Goal: Information Seeking & Learning: Check status

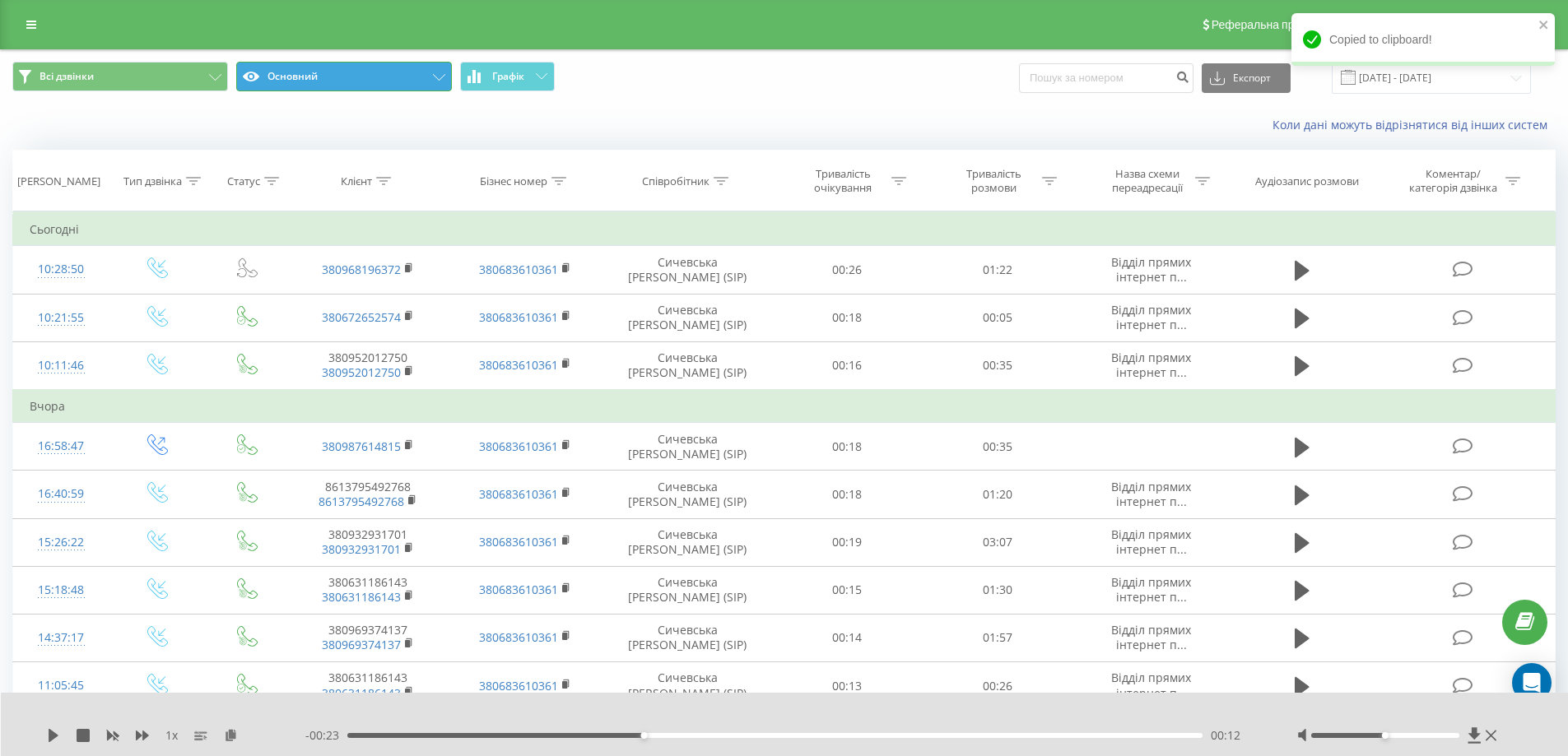
click at [415, 86] on button "Основний" at bounding box center [344, 76] width 216 height 29
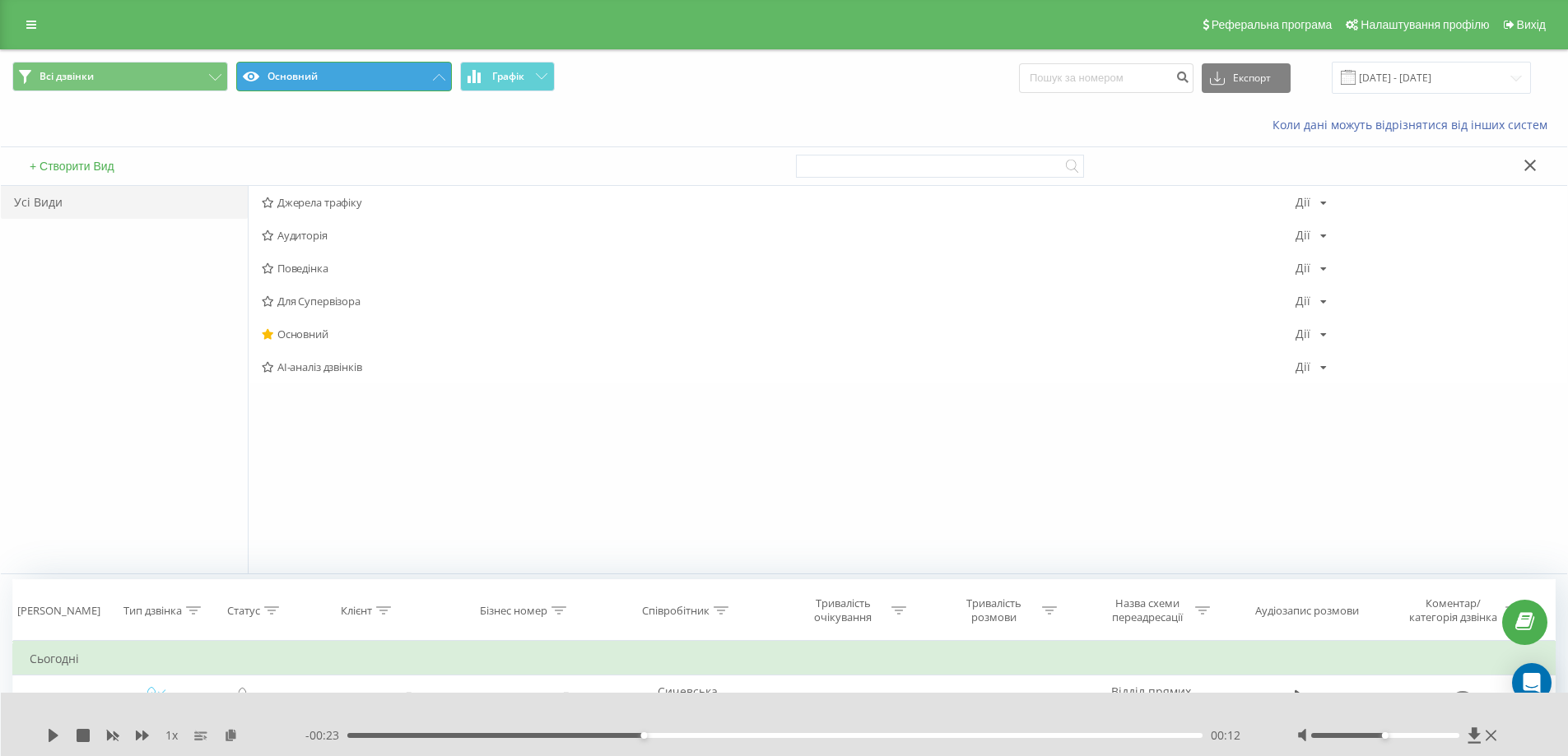
click at [401, 73] on button "Основний" at bounding box center [344, 76] width 216 height 29
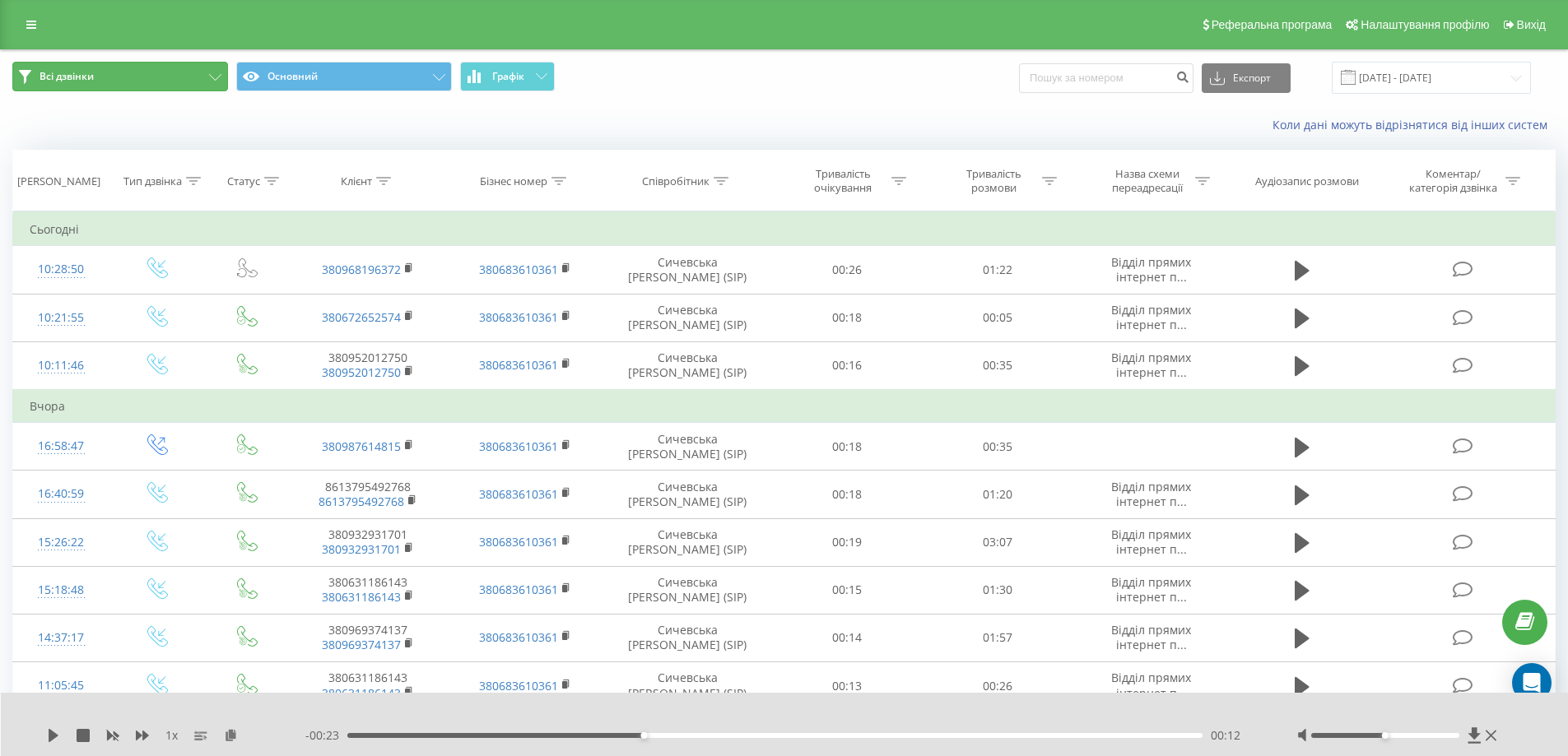
click at [196, 74] on button "Всі дзвінки" at bounding box center [120, 76] width 216 height 29
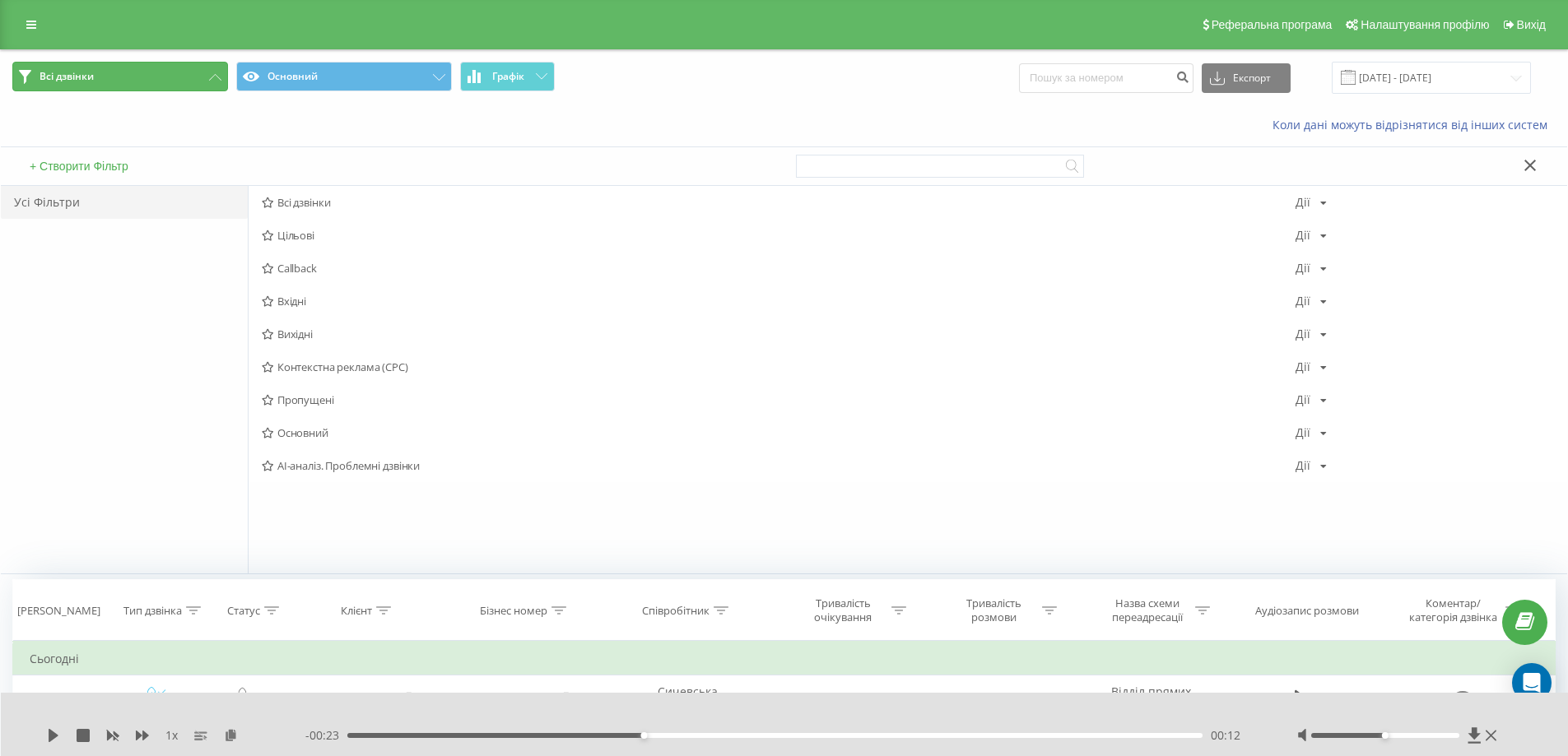
click at [196, 74] on button "Всі дзвінки" at bounding box center [120, 76] width 216 height 29
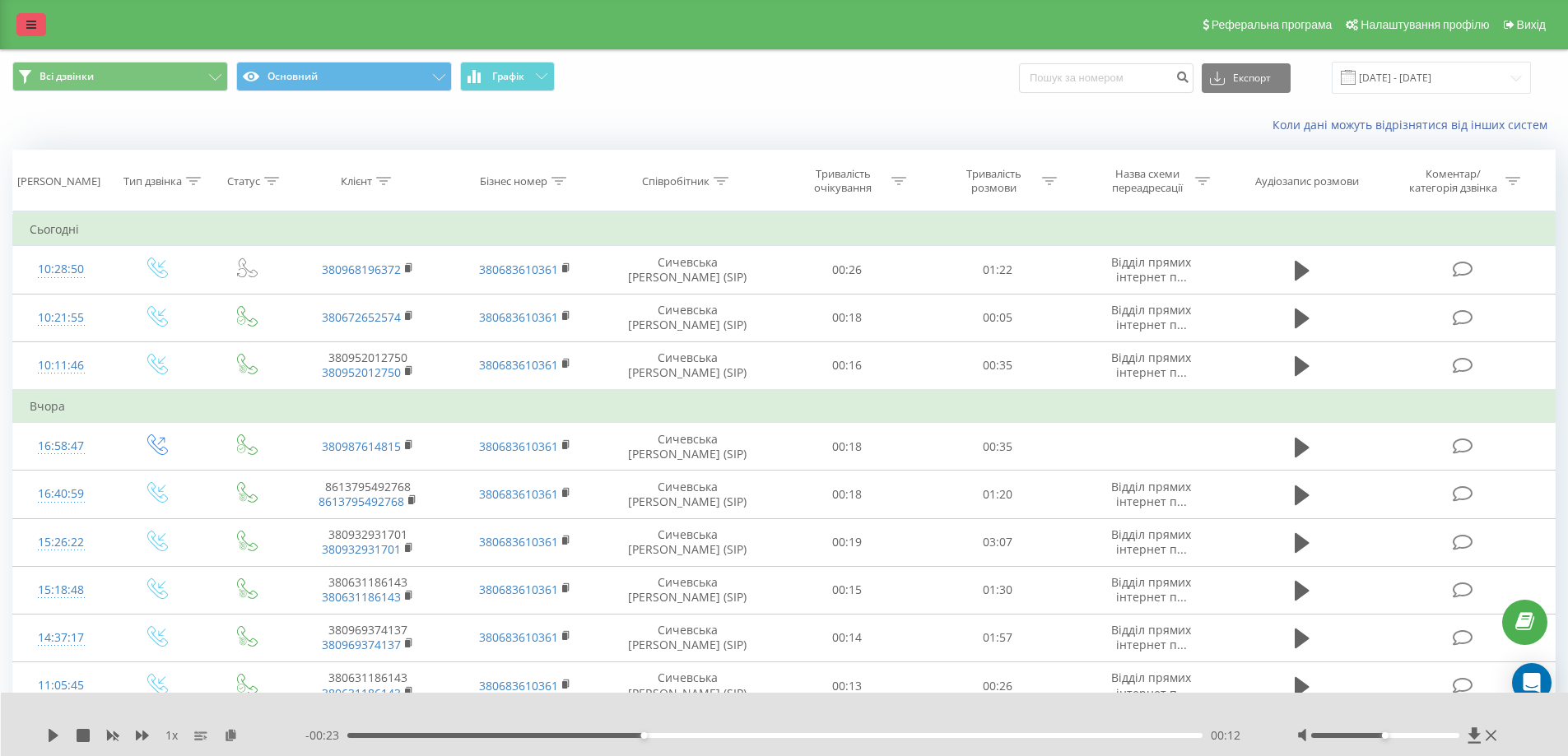
click at [22, 28] on link at bounding box center [31, 24] width 29 height 23
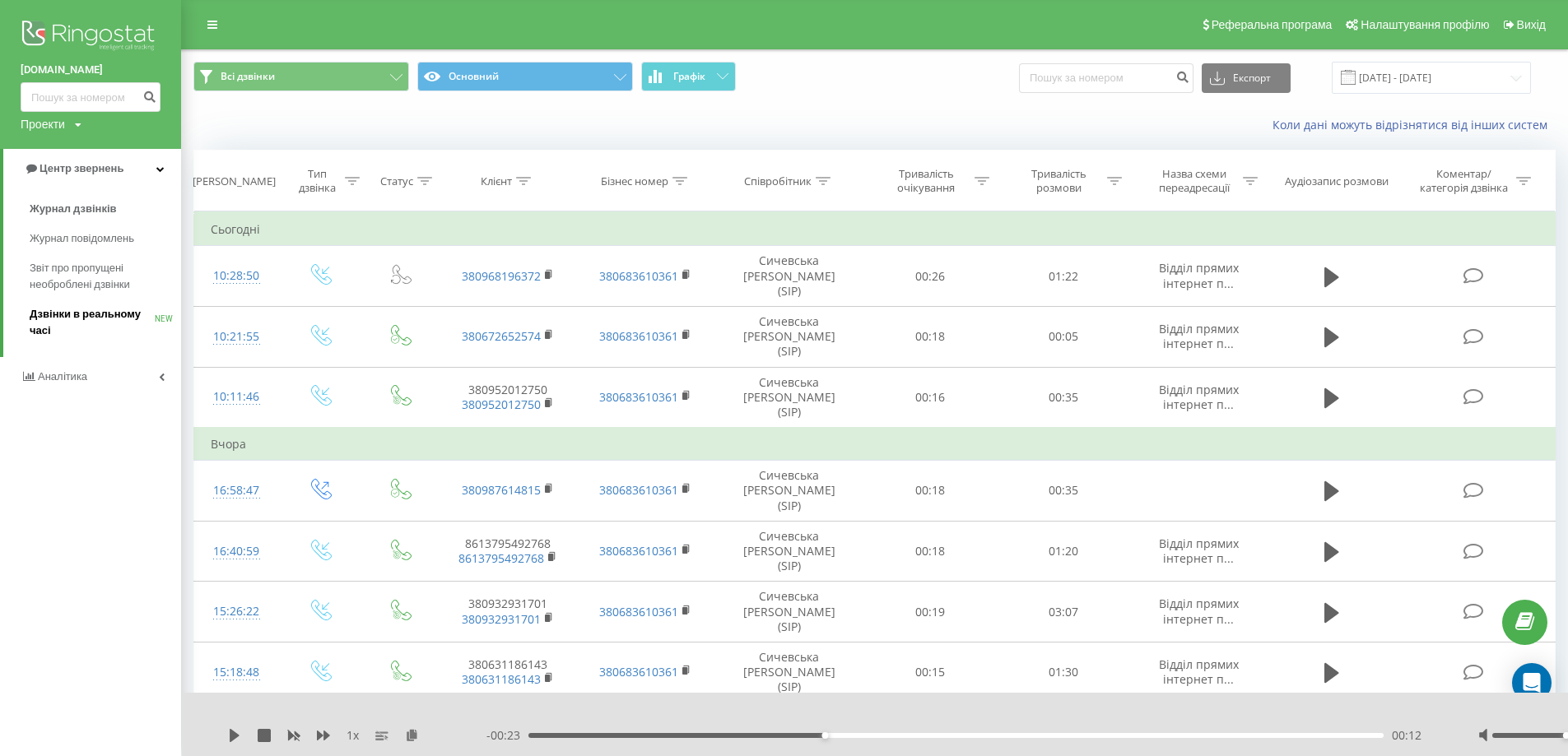
click at [65, 323] on span "Дзвінки в реальному часі" at bounding box center [92, 322] width 125 height 33
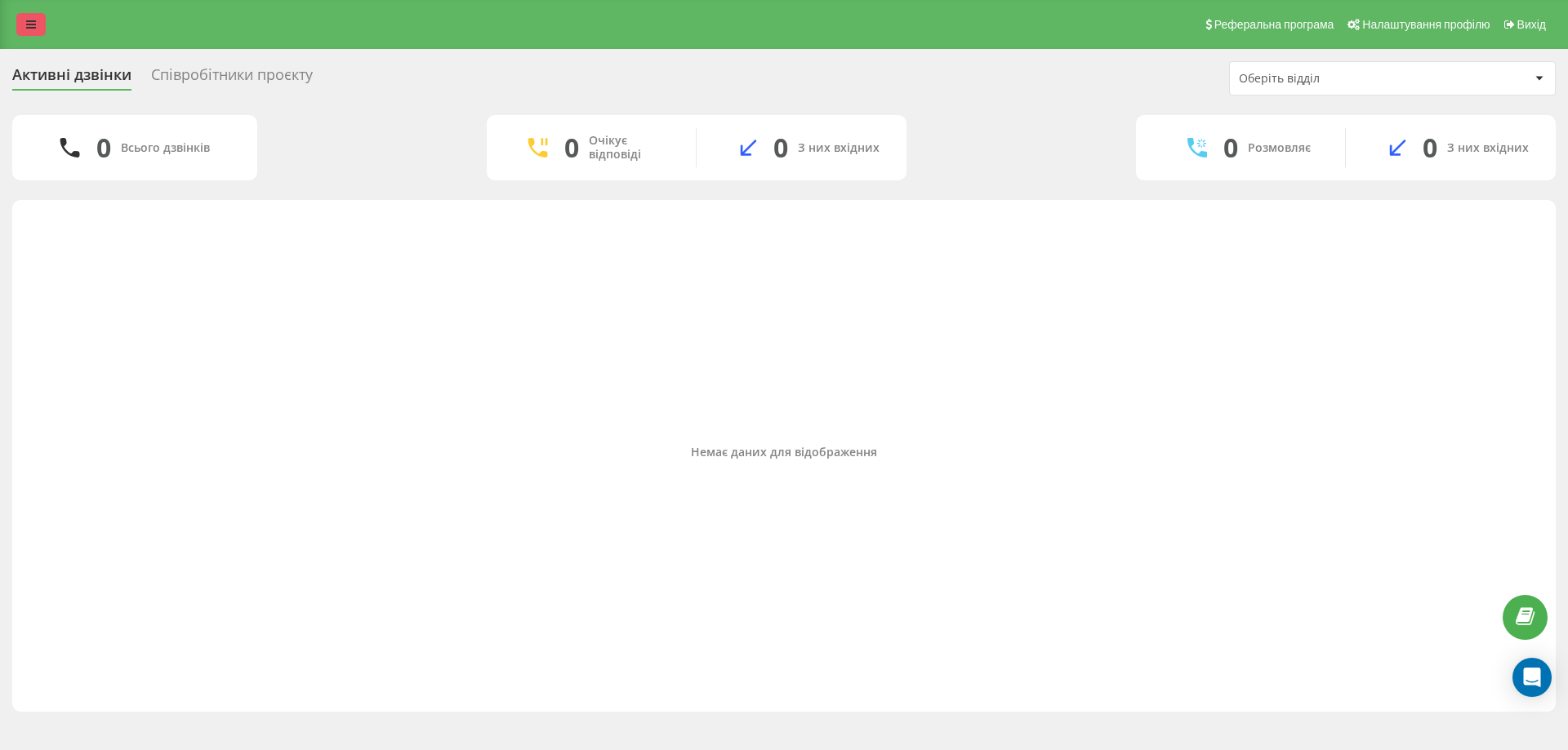
click at [38, 29] on link at bounding box center [31, 24] width 29 height 23
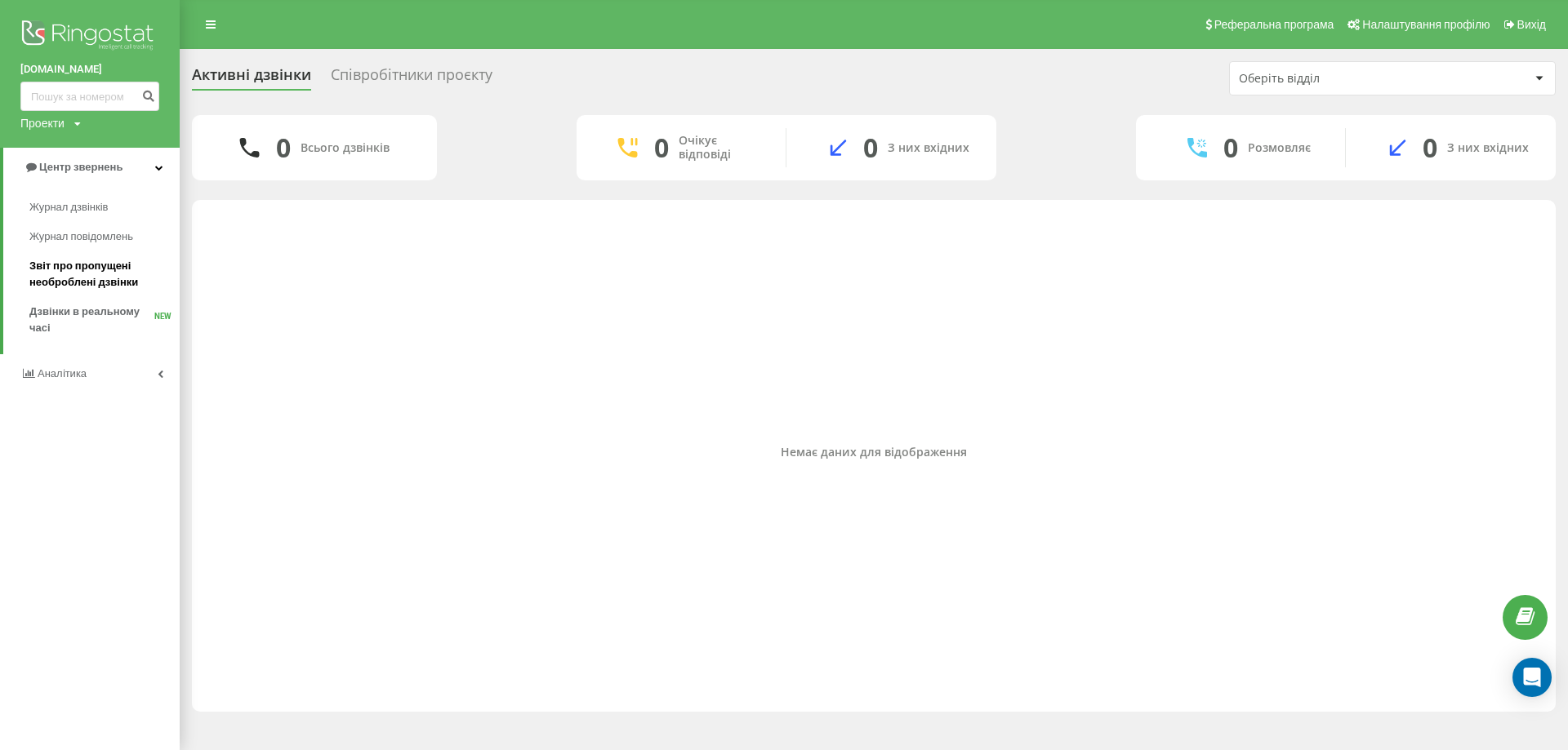
click at [59, 280] on span "Звіт про пропущені необроблені дзвінки" at bounding box center [100, 274] width 142 height 33
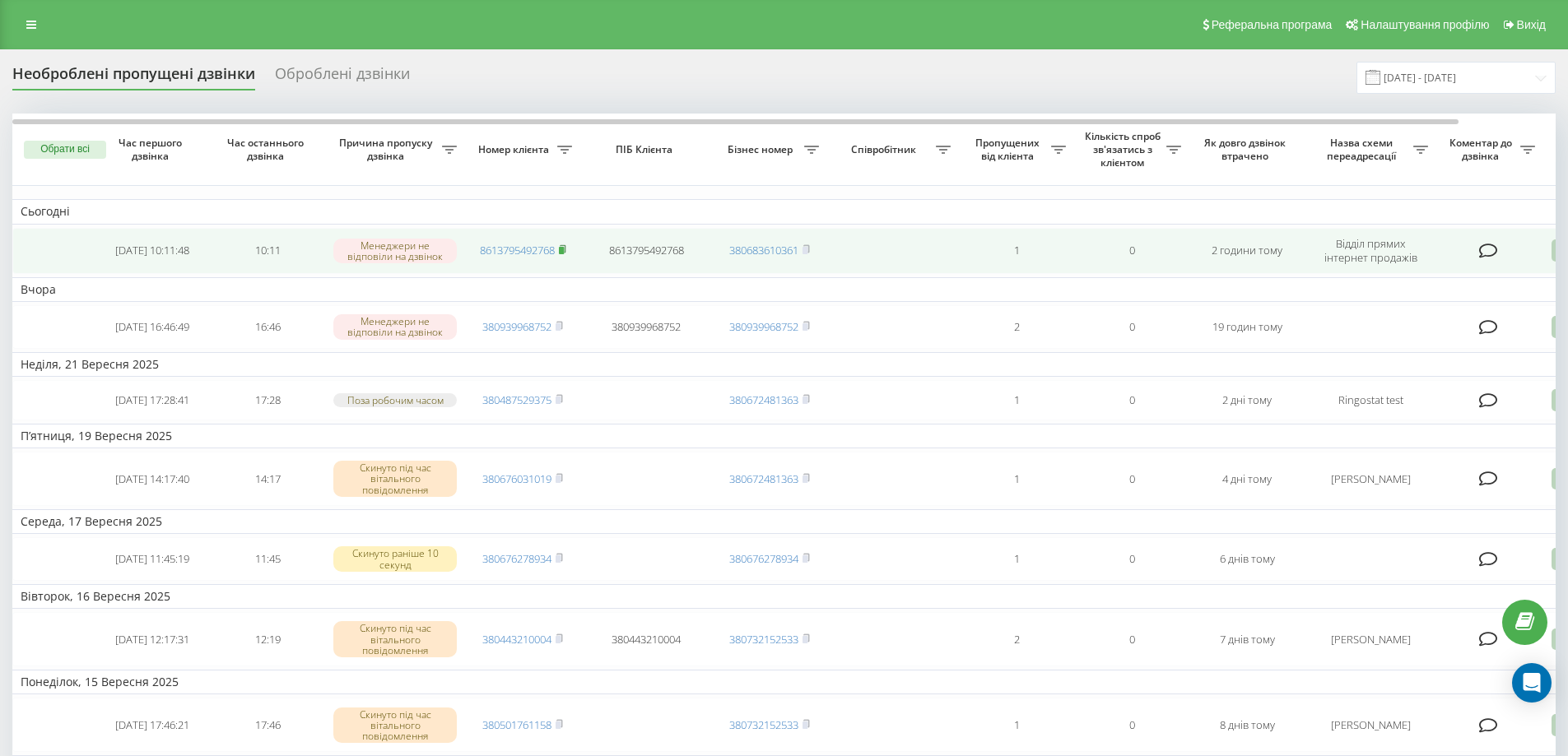
click at [562, 250] on rect at bounding box center [561, 251] width 5 height 8
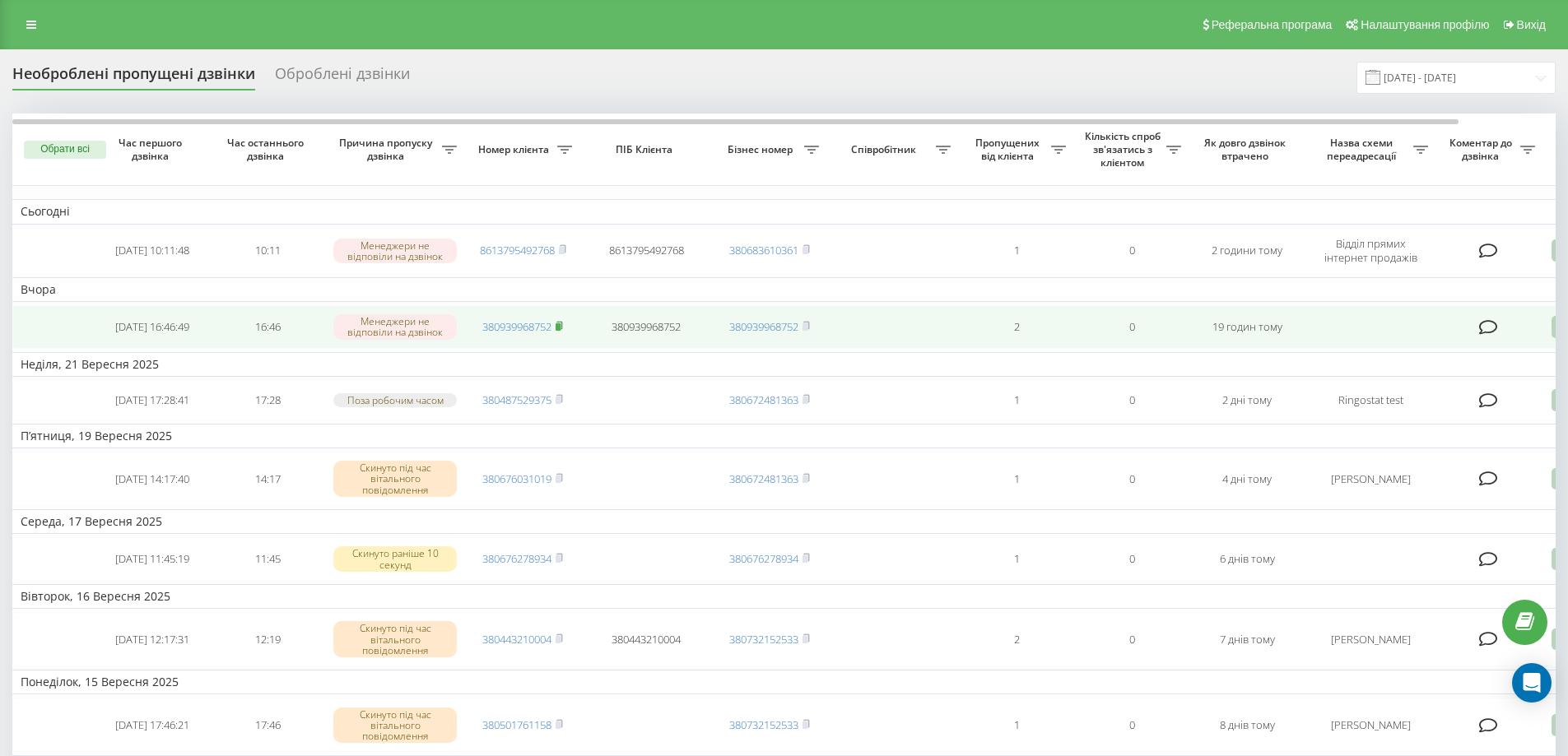
click at [557, 328] on icon at bounding box center [560, 326] width 8 height 10
click at [813, 328] on td "380939968752" at bounding box center [770, 327] width 115 height 44
click at [809, 328] on icon at bounding box center [806, 325] width 6 height 8
click at [806, 328] on rect at bounding box center [804, 327] width 5 height 8
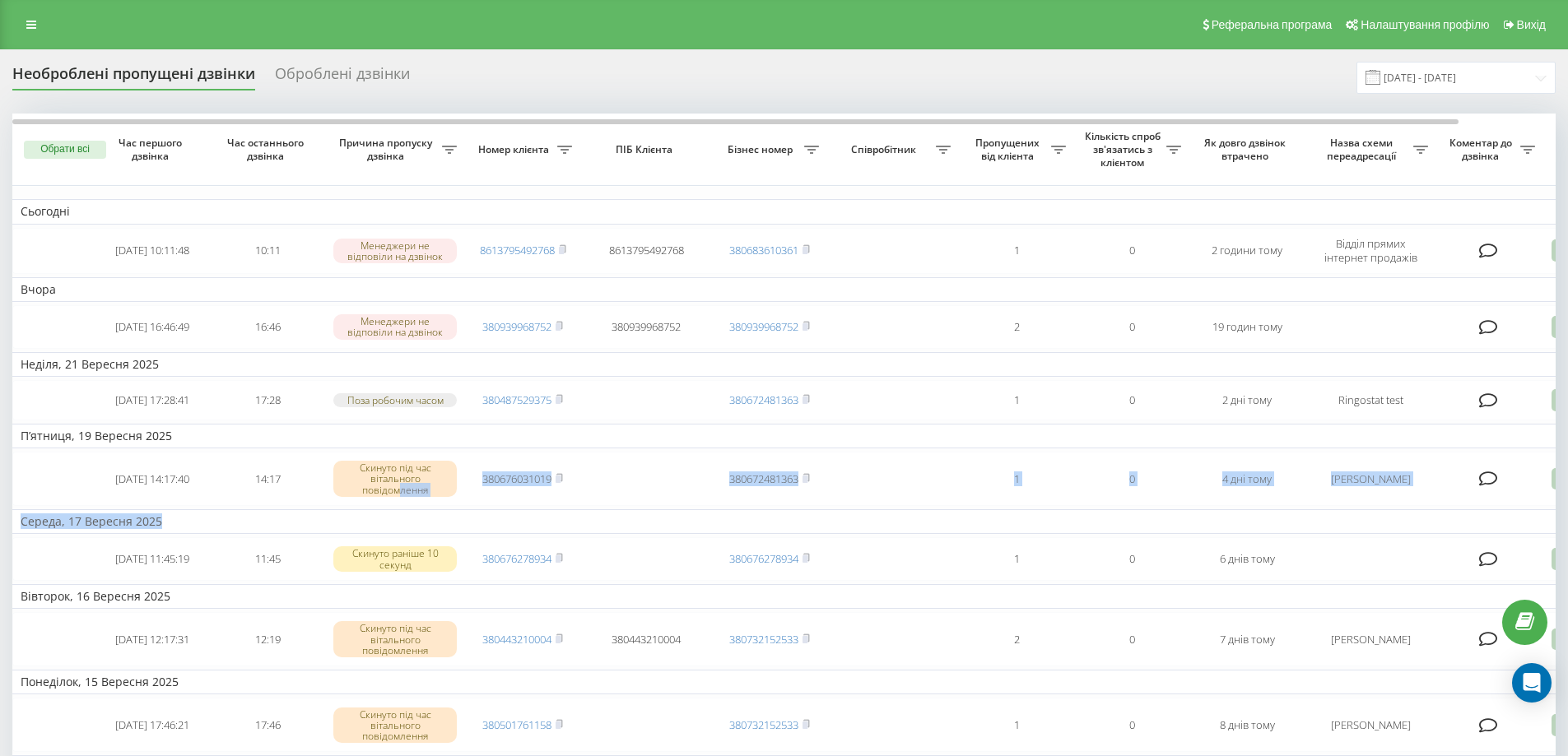
click at [408, 541] on tbody "Сьогодні 2025-09-23 10:11:48 10:11 Менеджери не відповіли на дзвінок 8613795492…" at bounding box center [835, 659] width 1646 height 921
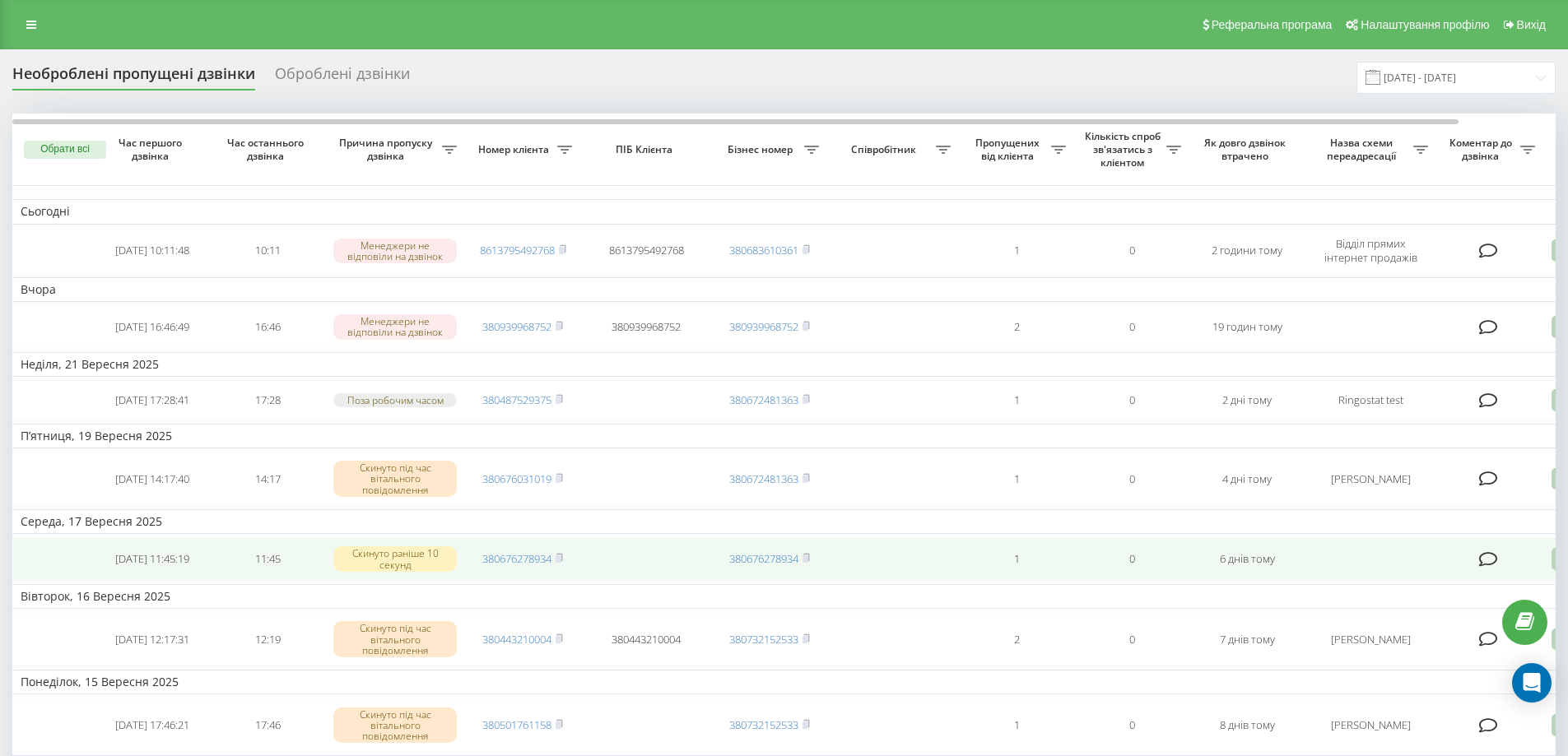
click at [403, 571] on div "Скинуто раніше 10 секунд" at bounding box center [395, 558] width 123 height 24
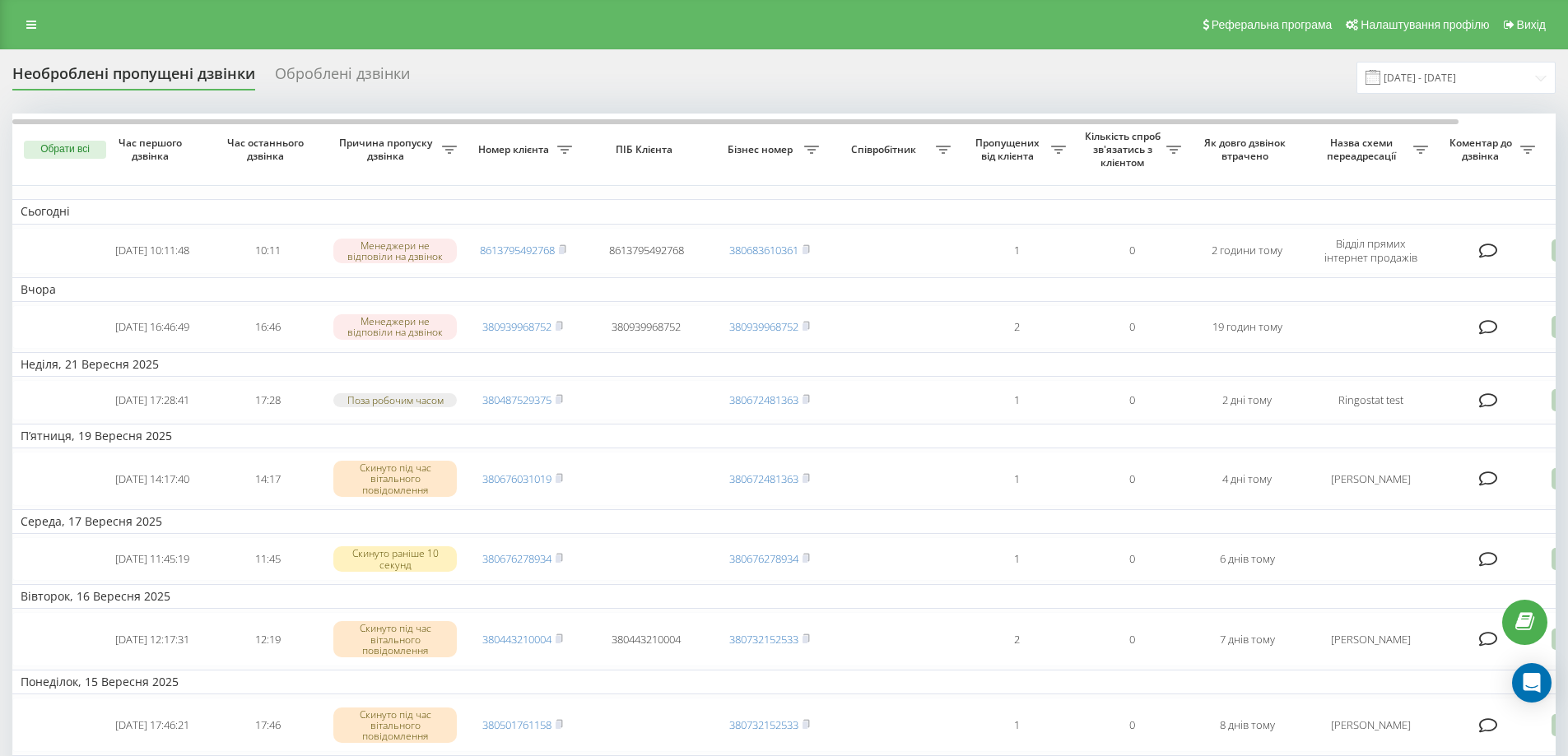
click at [345, 72] on div "Оброблені дзвінки" at bounding box center [342, 78] width 135 height 25
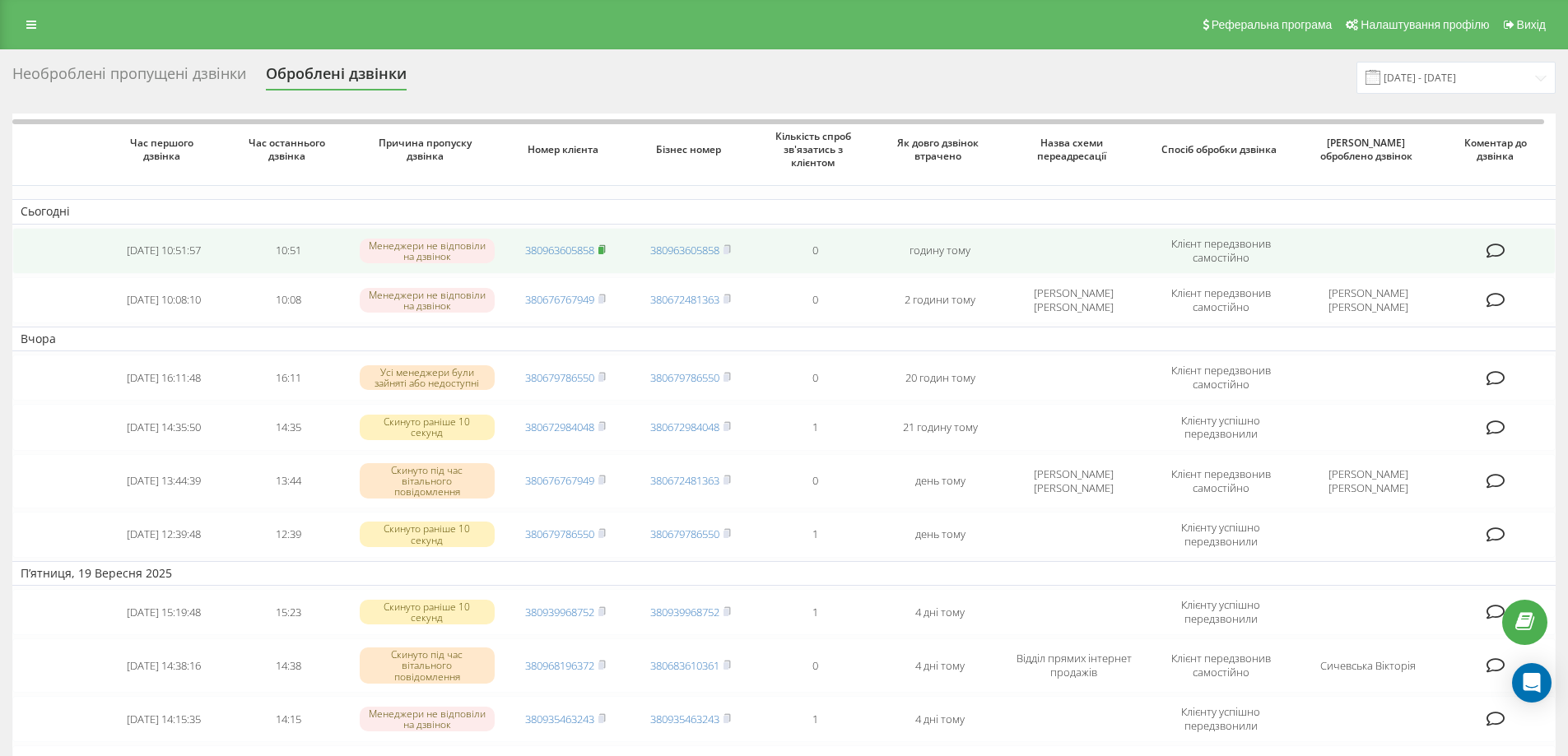
click at [604, 248] on rect at bounding box center [600, 251] width 5 height 8
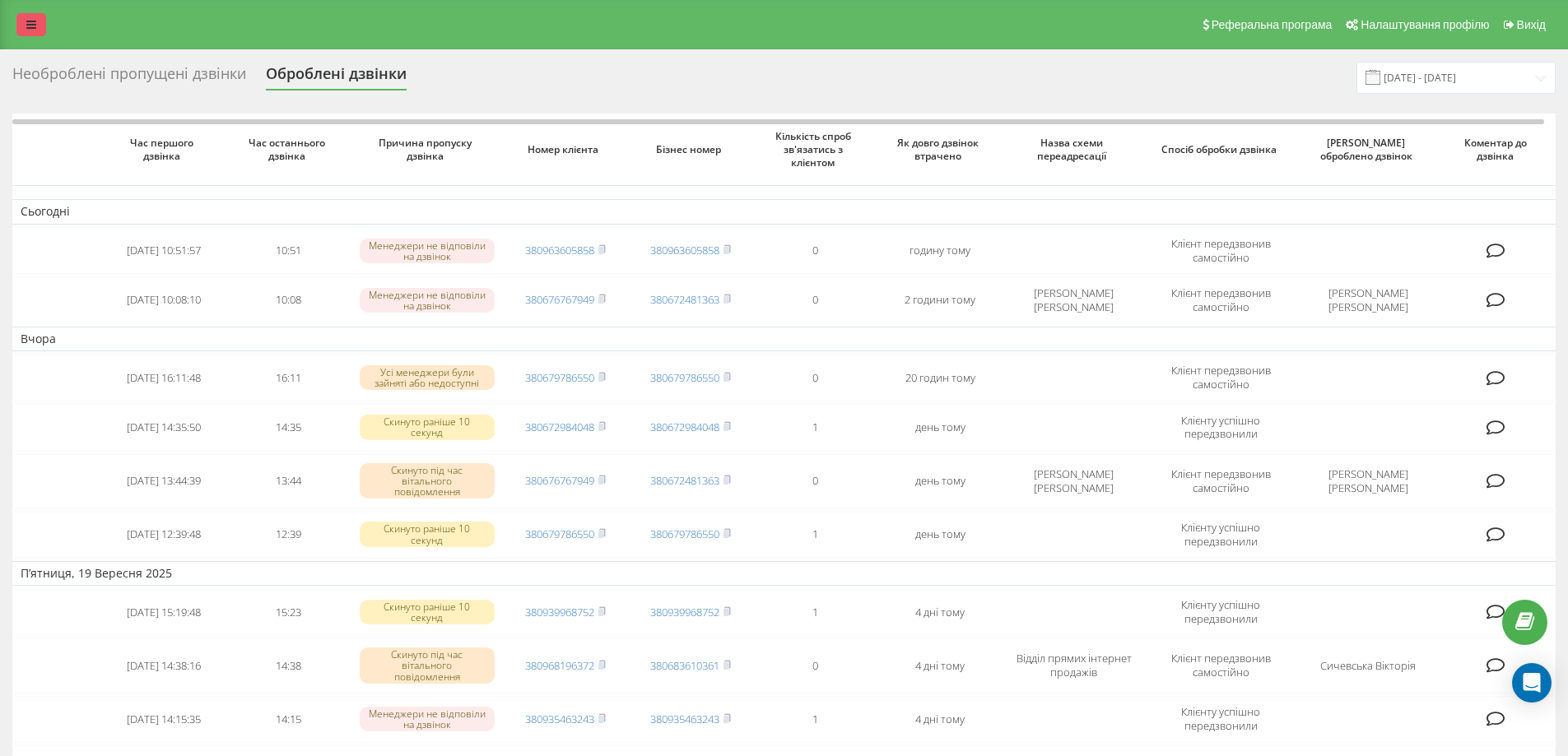
click at [32, 20] on icon at bounding box center [31, 24] width 10 height 12
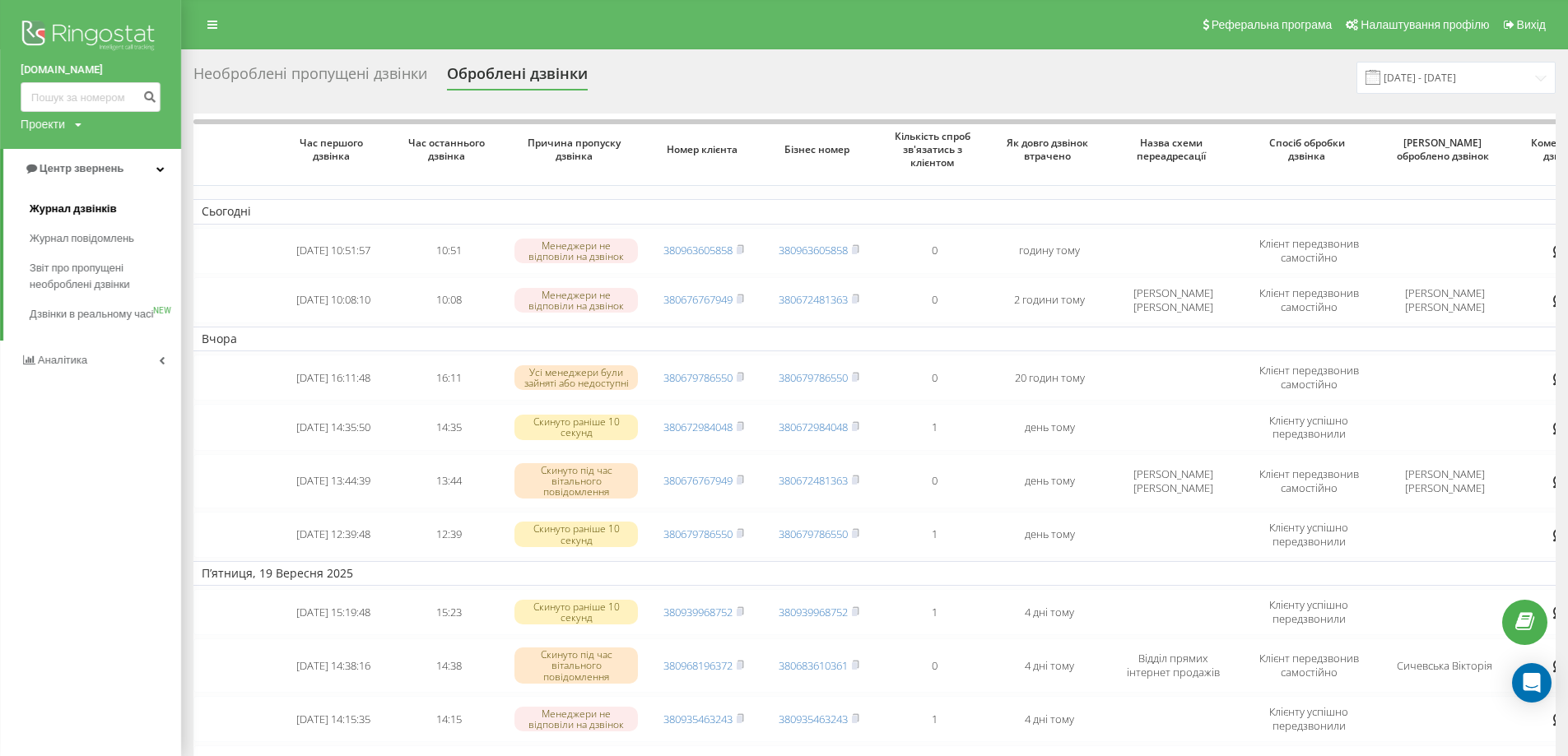
click at [91, 196] on link "Журнал дзвінків" at bounding box center [105, 209] width 151 height 29
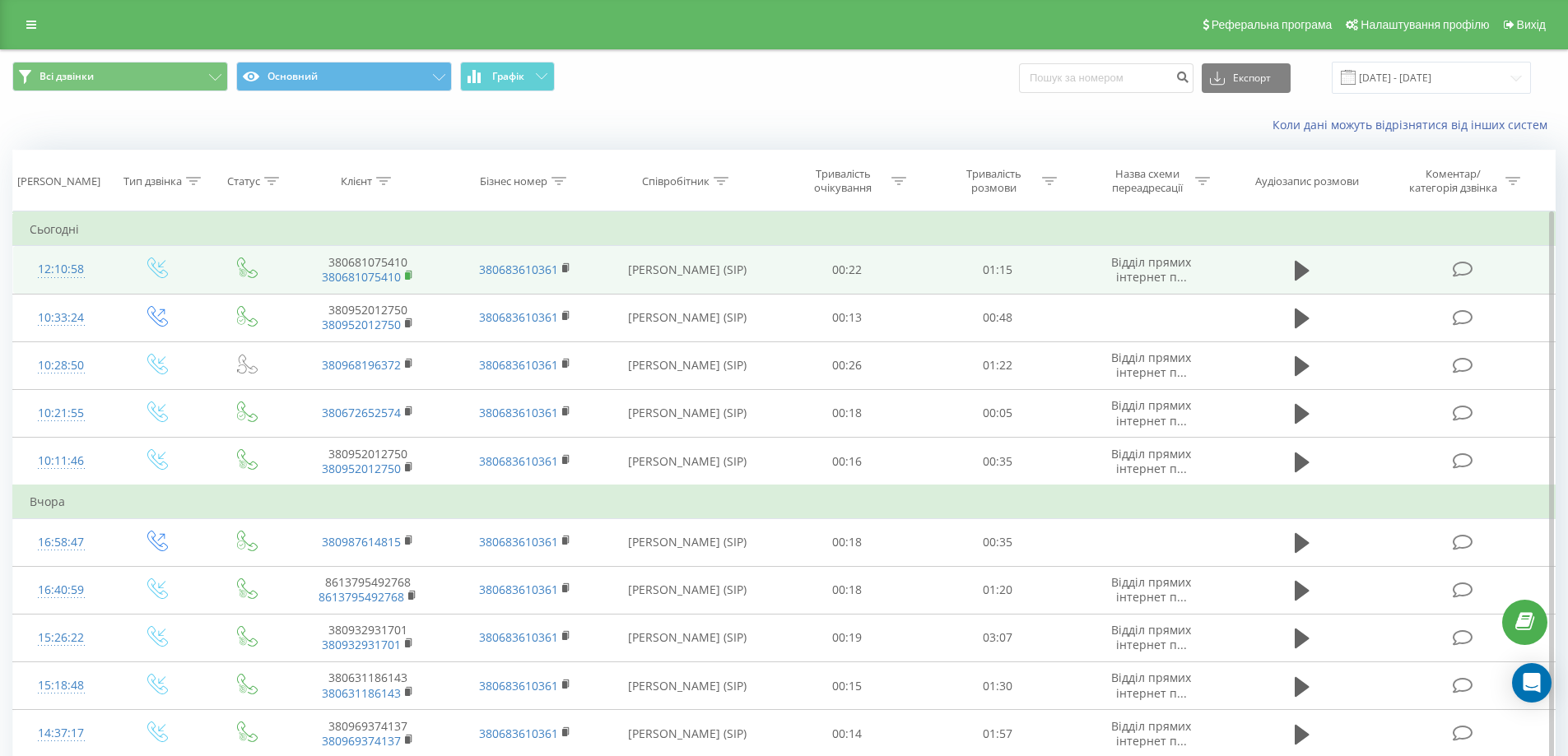
click at [408, 273] on rect at bounding box center [407, 276] width 5 height 8
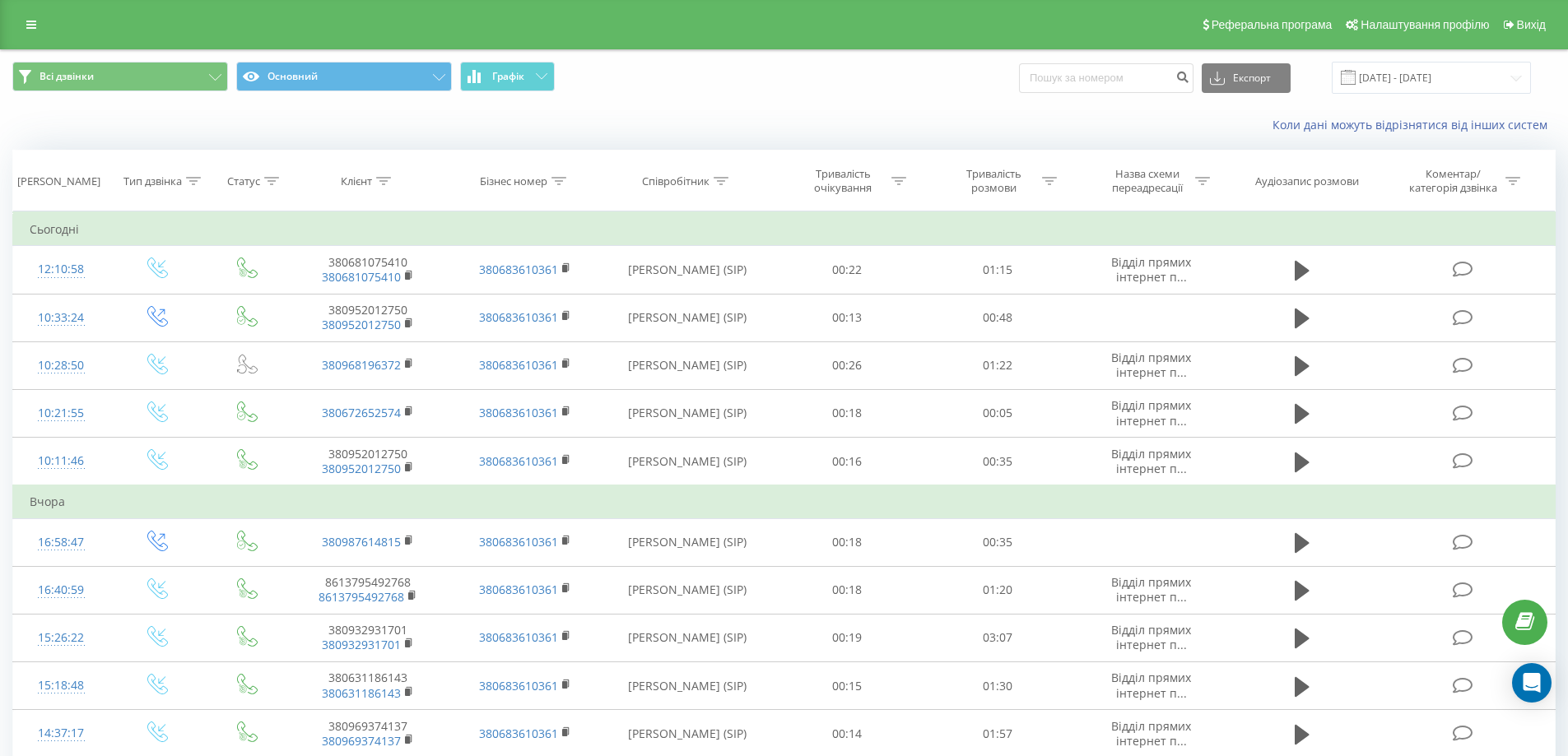
drag, startPoint x: 147, startPoint y: 165, endPoint x: 826, endPoint y: 86, distance: 683.6
click at [841, 70] on div "Всі дзвінки Основний Графік Експорт .csv .xls .xlsx [DATE] - [DATE]" at bounding box center [784, 77] width 1544 height 32
